Goal: Find specific page/section: Find specific page/section

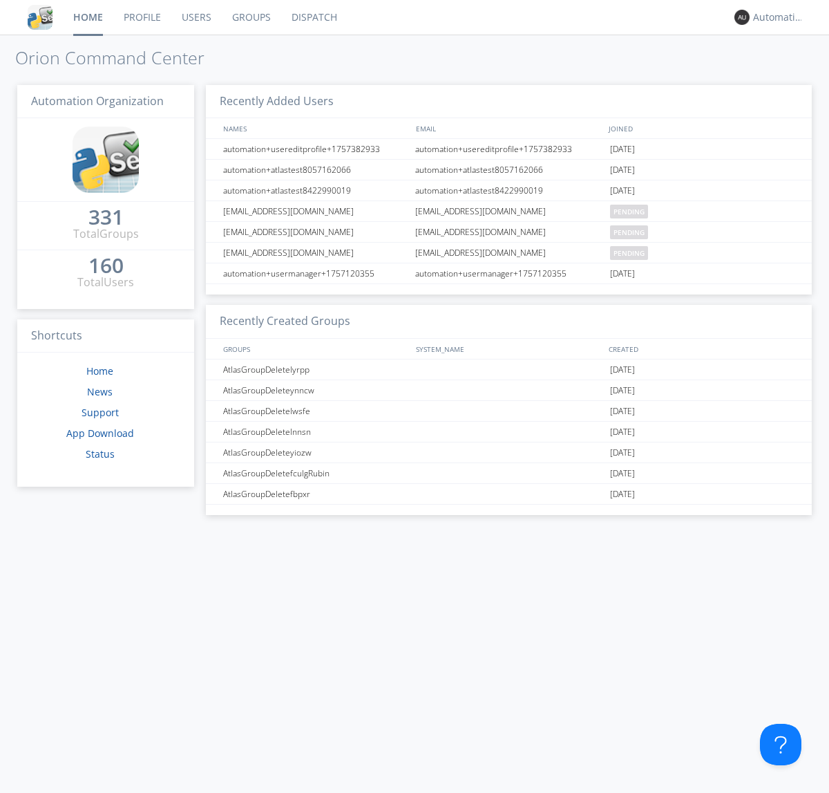
click at [313, 17] on link "Dispatch" at bounding box center [314, 17] width 66 height 35
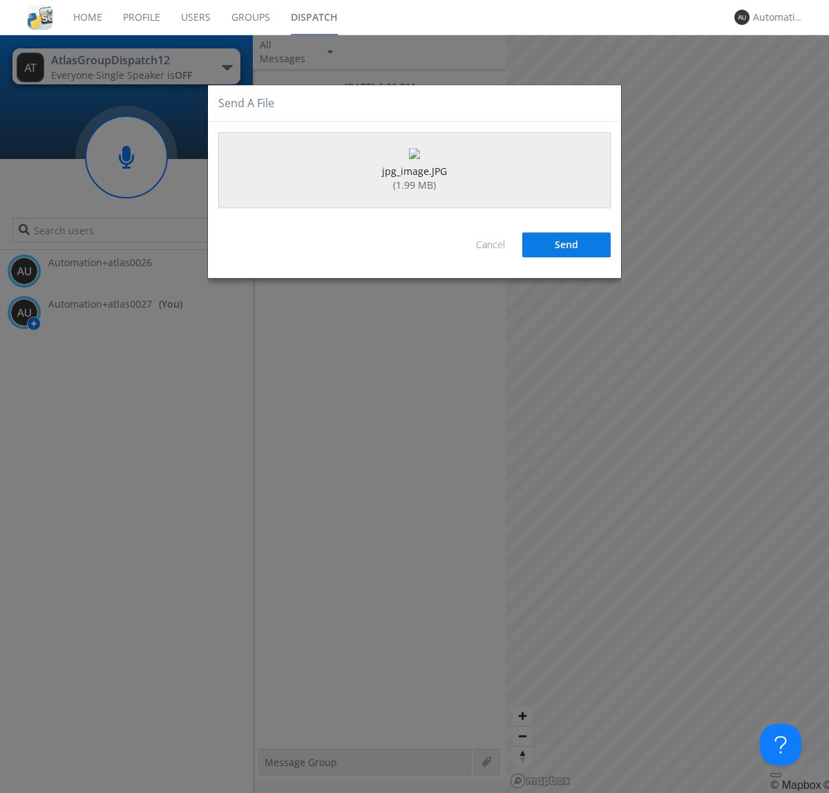
click at [567, 258] on button "Send" at bounding box center [566, 245] width 88 height 25
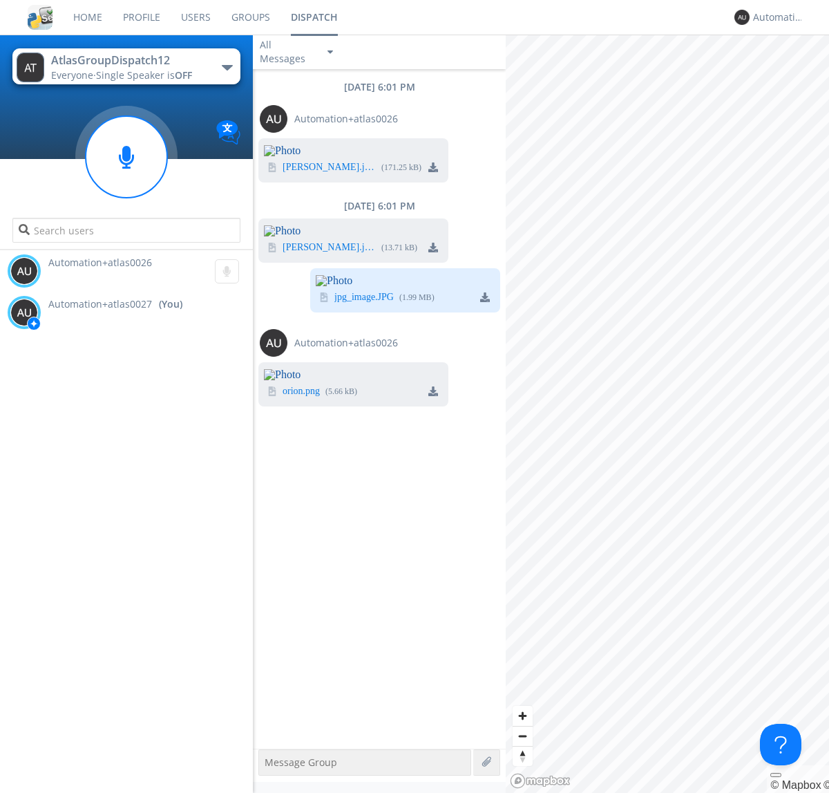
scroll to position [290, 0]
click at [775, 17] on div "Automation+atlas0027" at bounding box center [779, 17] width 52 height 14
